Goal: Find specific page/section: Find specific page/section

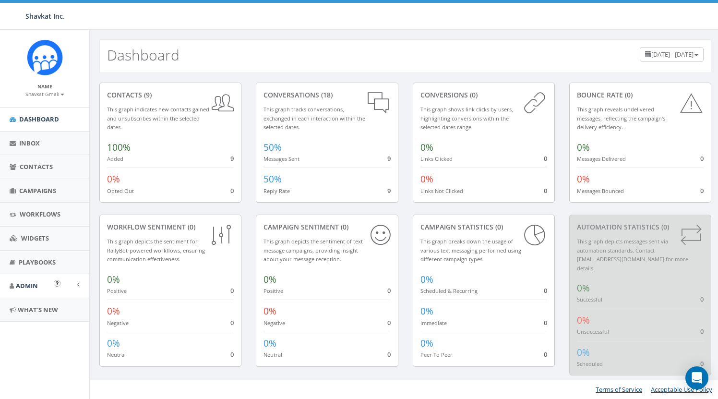
click at [23, 281] on span "Admin" at bounding box center [27, 285] width 22 height 9
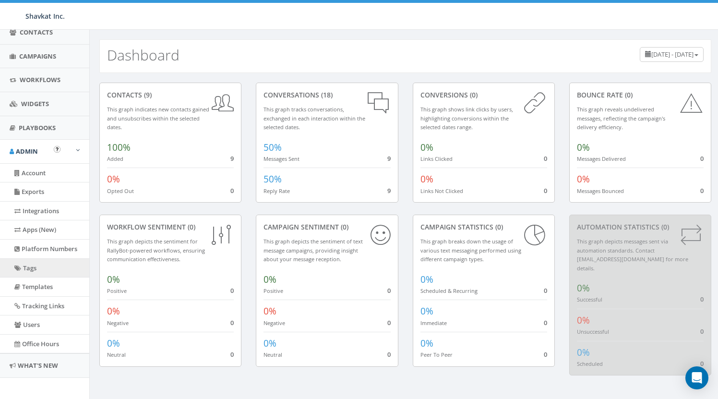
scroll to position [133, 0]
click at [41, 224] on link "Apps (New)" at bounding box center [44, 230] width 89 height 19
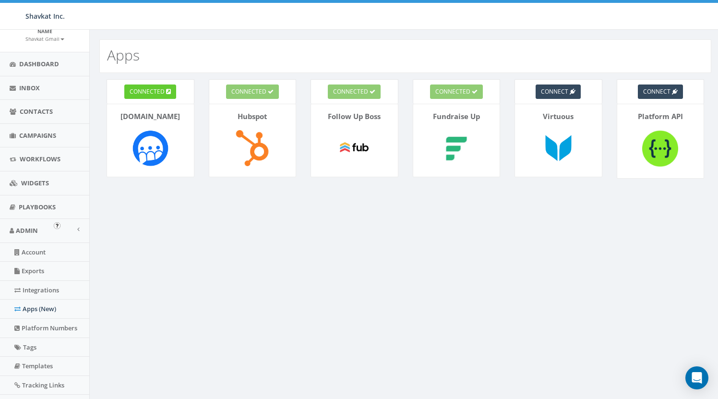
scroll to position [58, 0]
click at [153, 92] on span "connected" at bounding box center [147, 91] width 35 height 8
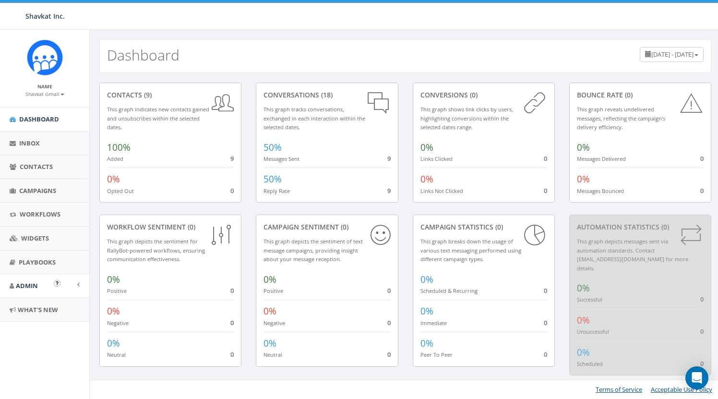
click at [33, 281] on span "Admin" at bounding box center [27, 285] width 22 height 9
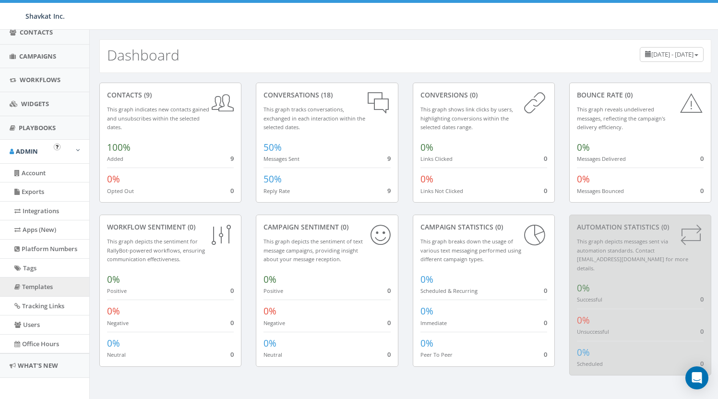
scroll to position [133, 0]
click at [31, 228] on link "Apps (New)" at bounding box center [44, 230] width 89 height 19
